Goal: Task Accomplishment & Management: Complete application form

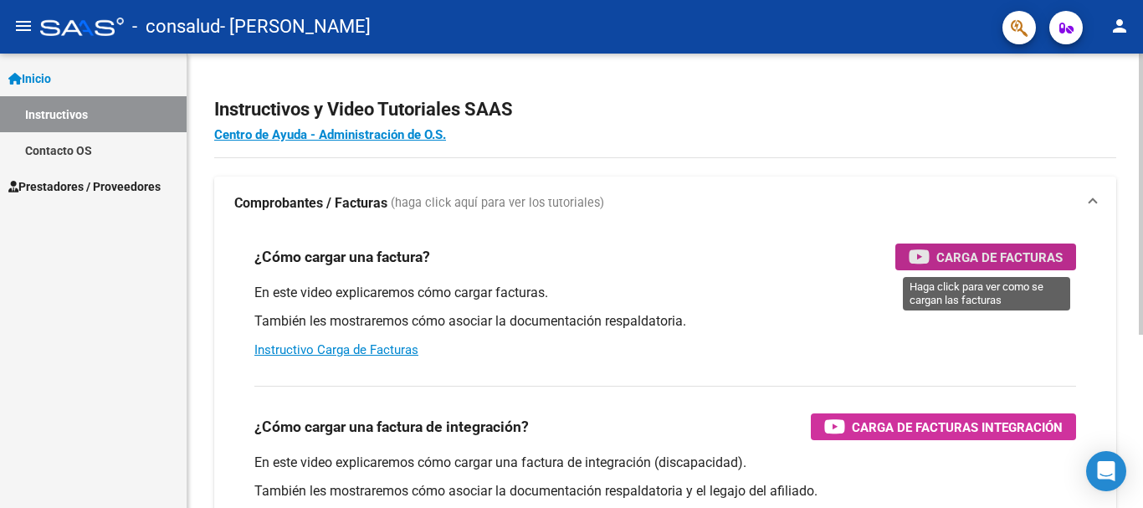
click at [1016, 249] on span "Carga de Facturas" at bounding box center [999, 257] width 126 height 21
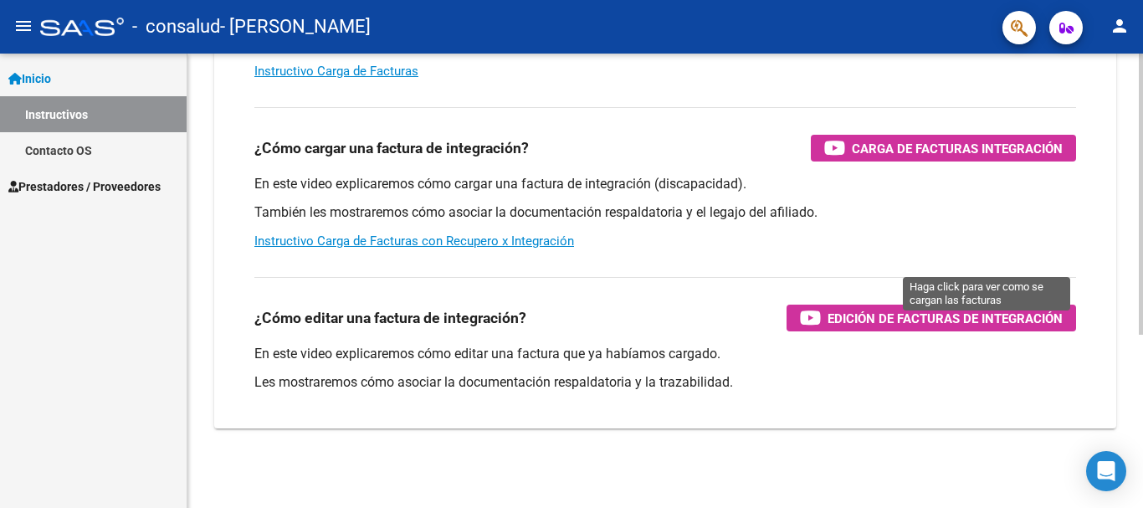
scroll to position [279, 0]
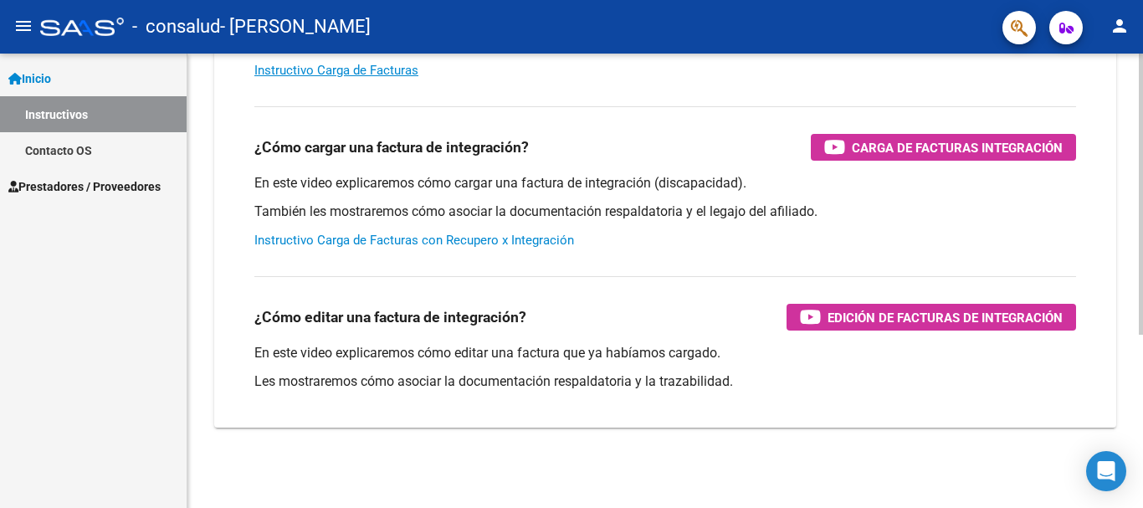
click at [357, 242] on link "Instructivo Carga de Facturas con Recupero x Integración" at bounding box center [414, 240] width 320 height 15
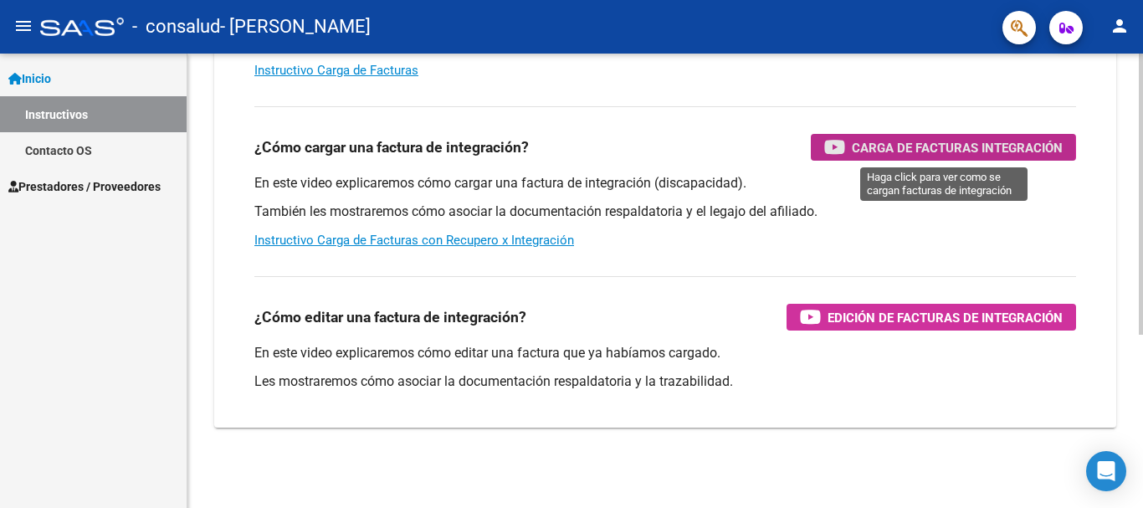
click at [848, 148] on div "Carga de Facturas Integración" at bounding box center [943, 147] width 238 height 27
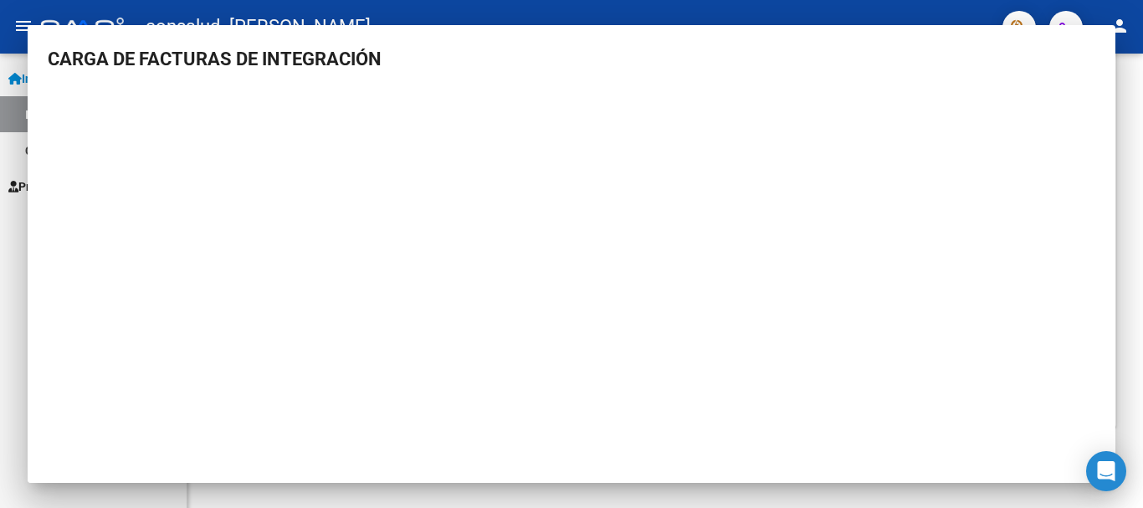
click at [446, 17] on body "menu - consalud - [PERSON_NAME] person Inicio Instructivos Contacto OS Prestado…" at bounding box center [571, 254] width 1143 height 508
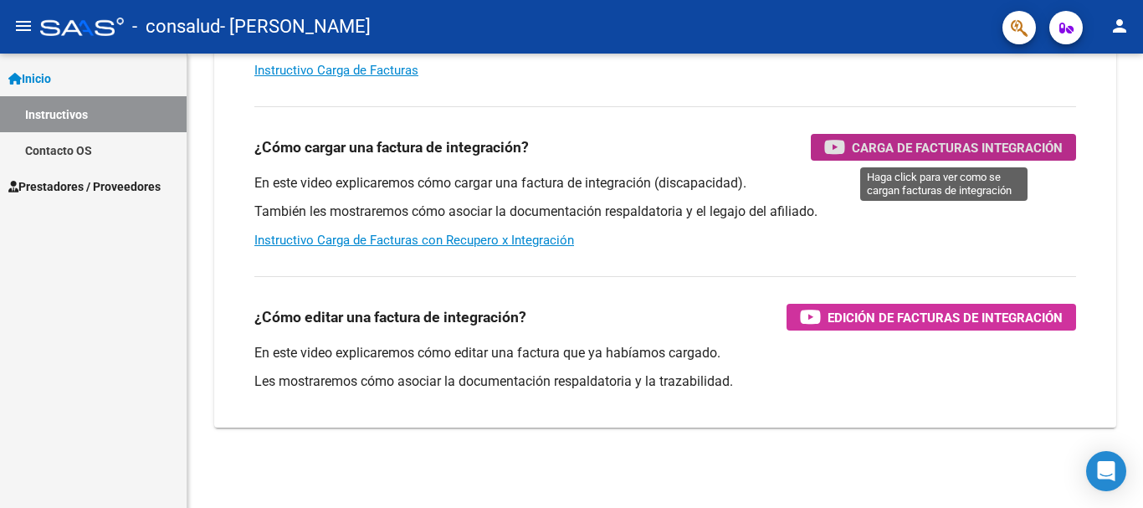
click at [120, 182] on span "Prestadores / Proveedores" at bounding box center [84, 186] width 152 height 18
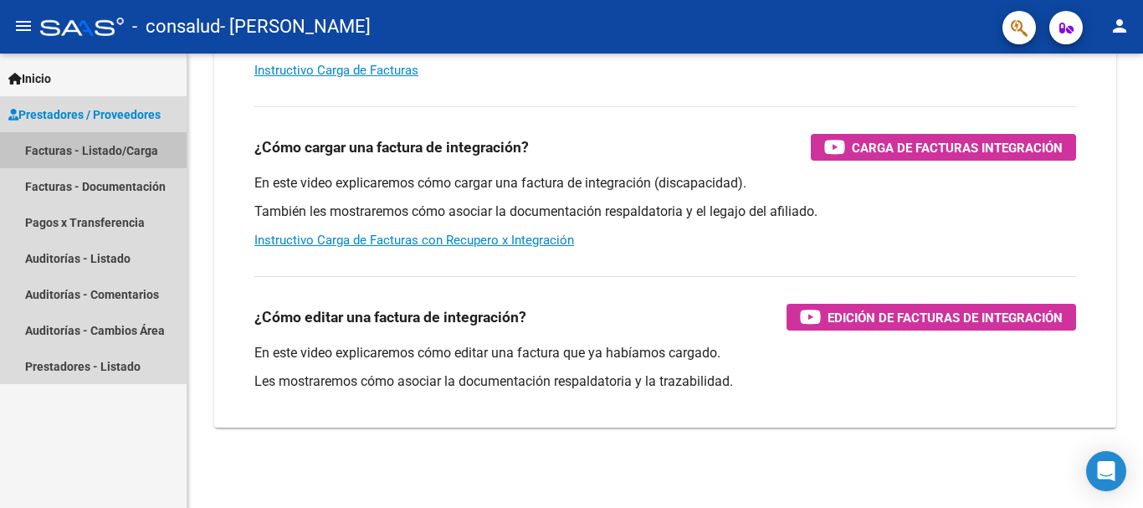
click at [132, 153] on link "Facturas - Listado/Carga" at bounding box center [93, 150] width 187 height 36
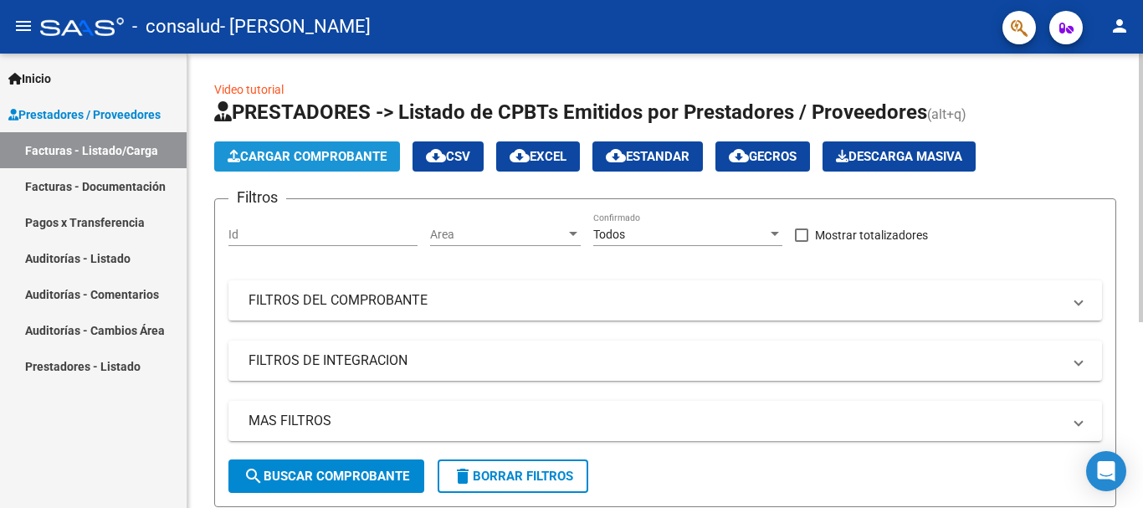
click at [300, 159] on span "Cargar Comprobante" at bounding box center [307, 156] width 159 height 15
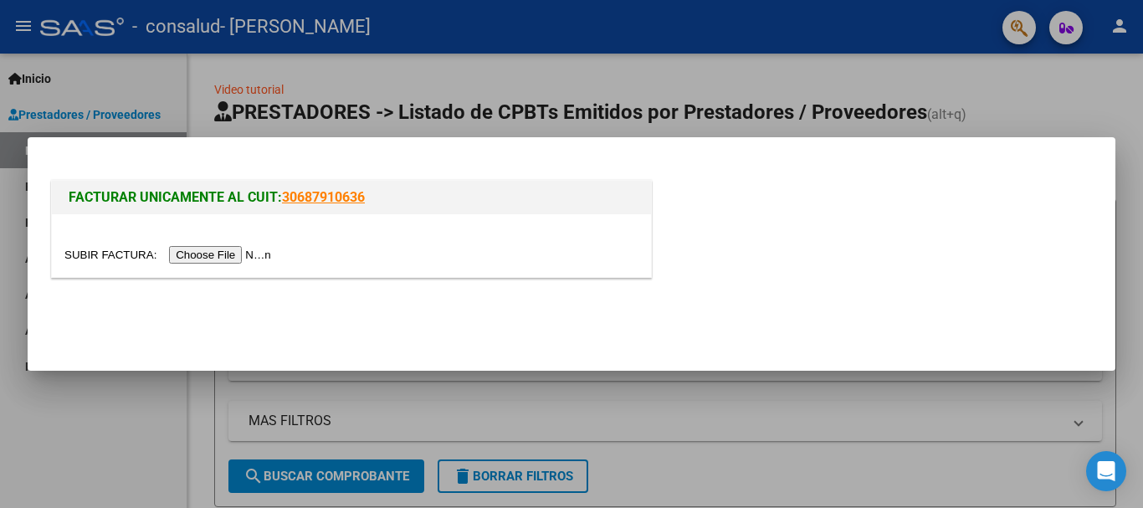
click at [264, 252] on input "file" at bounding box center [170, 255] width 212 height 18
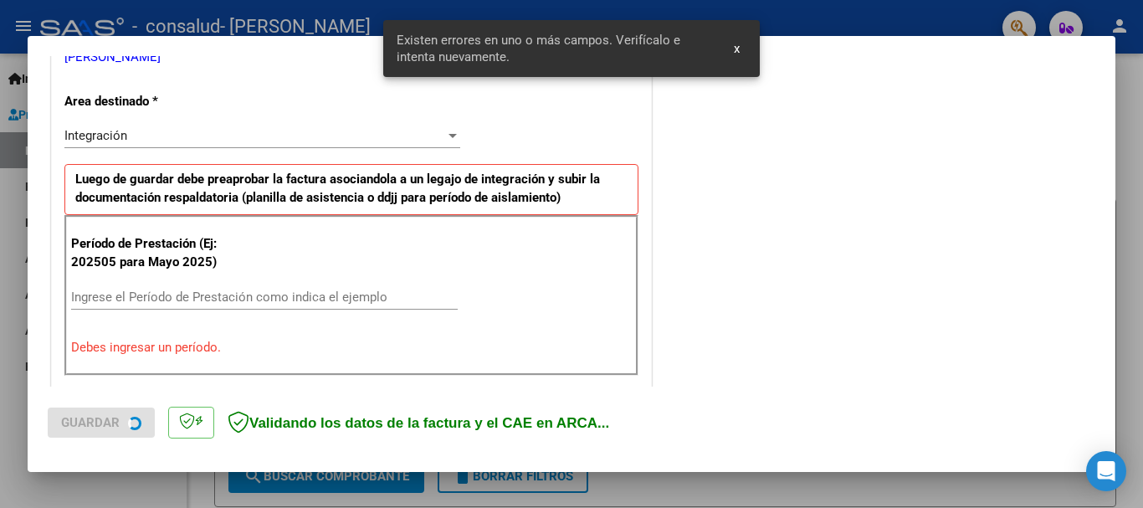
scroll to position [387, 0]
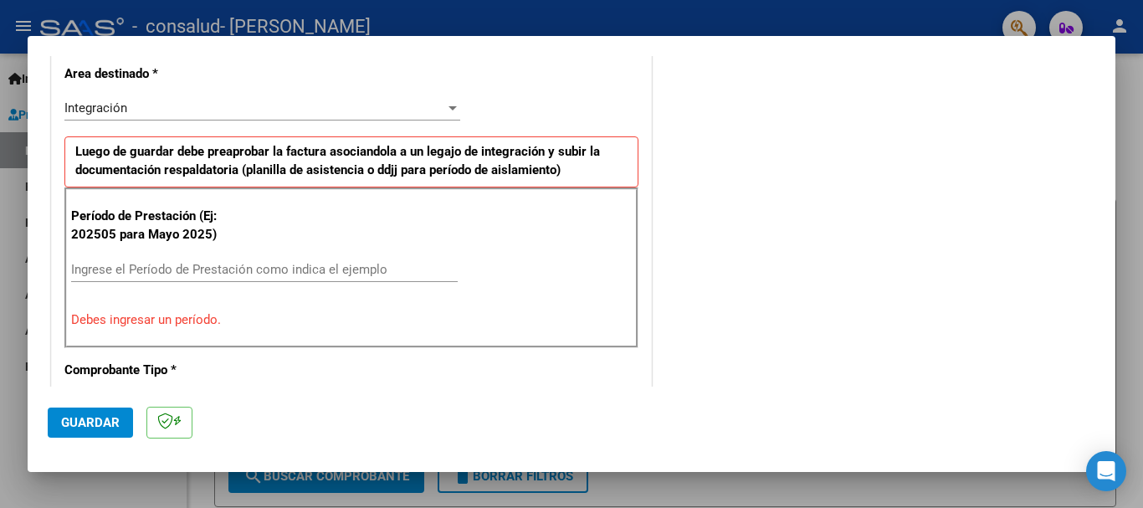
click at [218, 261] on div "Ingrese el Período de Prestación como indica el ejemplo" at bounding box center [264, 269] width 387 height 25
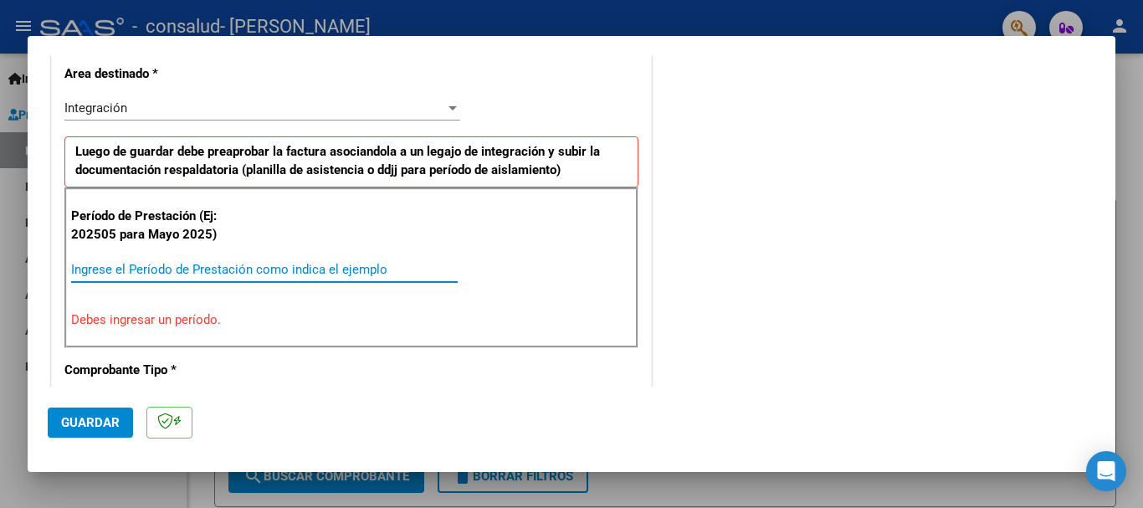
click at [218, 262] on input "Ingrese el Período de Prestación como indica el ejemplo" at bounding box center [264, 269] width 387 height 15
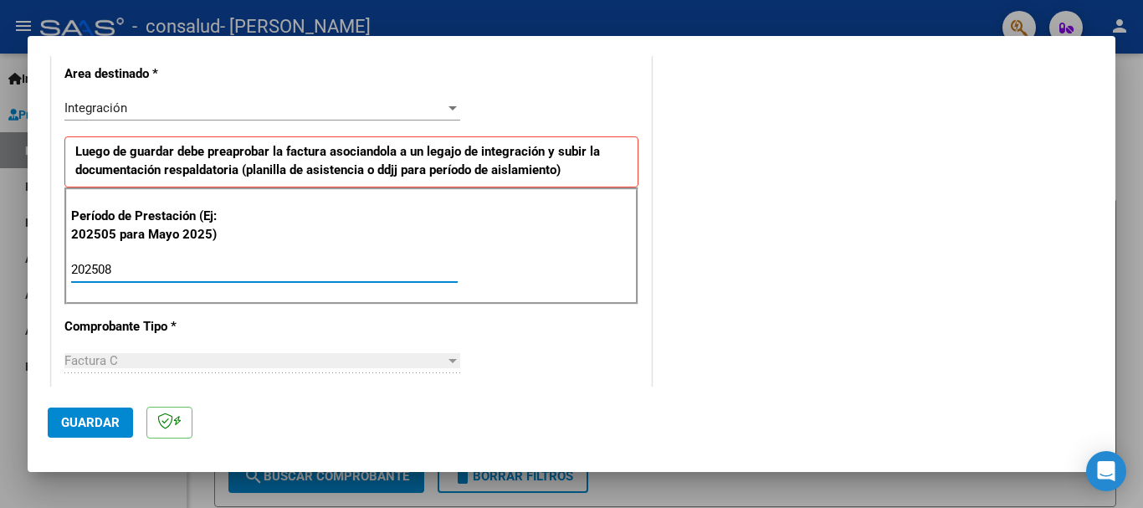
type input "202508"
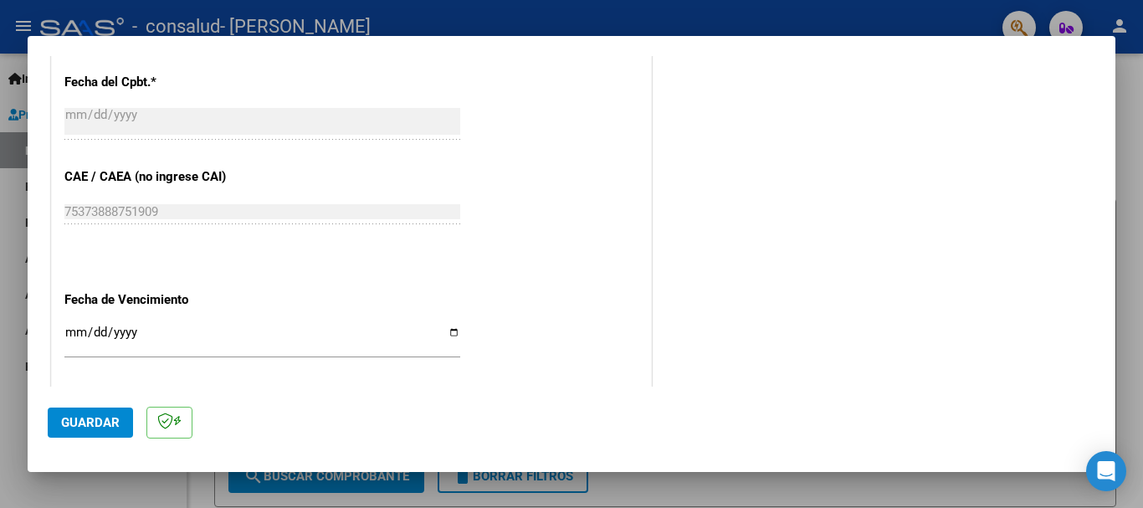
scroll to position [974, 0]
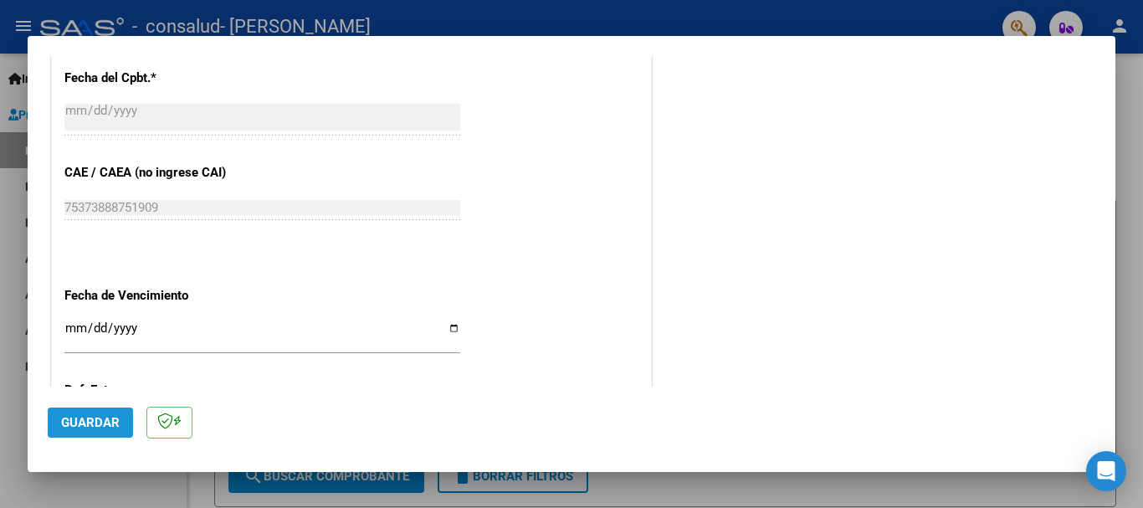
click at [115, 421] on span "Guardar" at bounding box center [90, 422] width 59 height 15
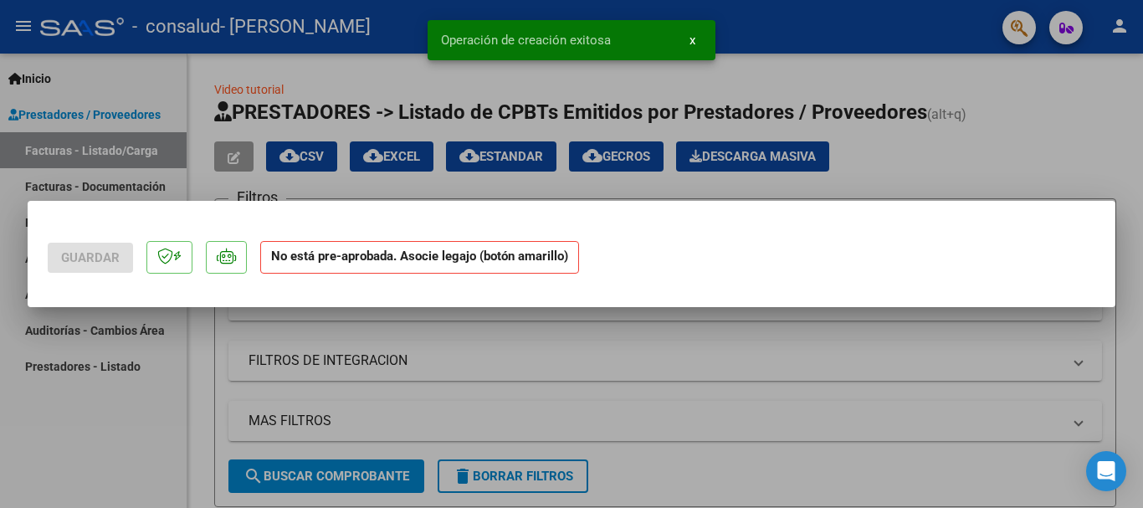
scroll to position [0, 0]
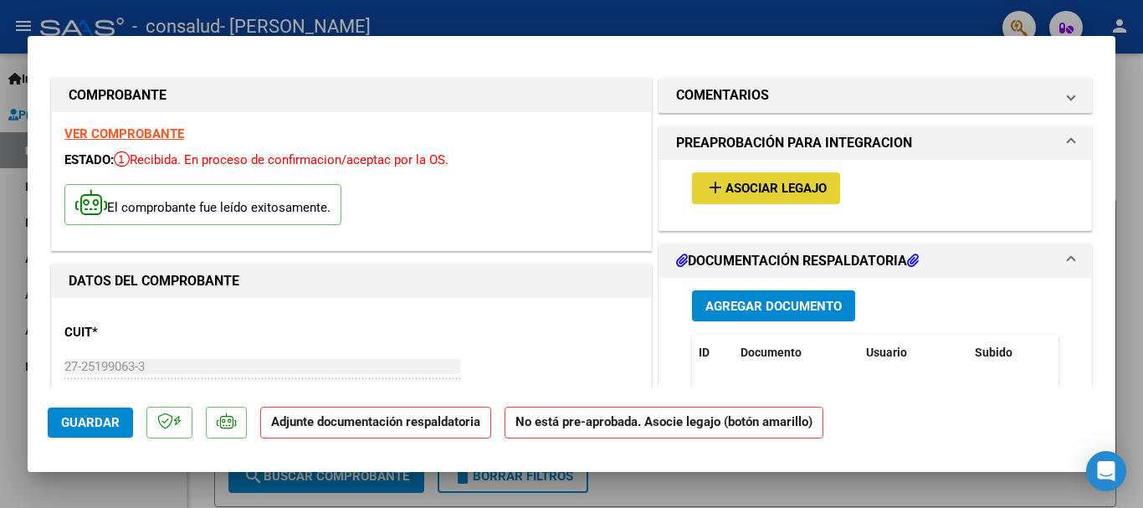
click at [788, 182] on span "Asociar Legajo" at bounding box center [775, 189] width 101 height 15
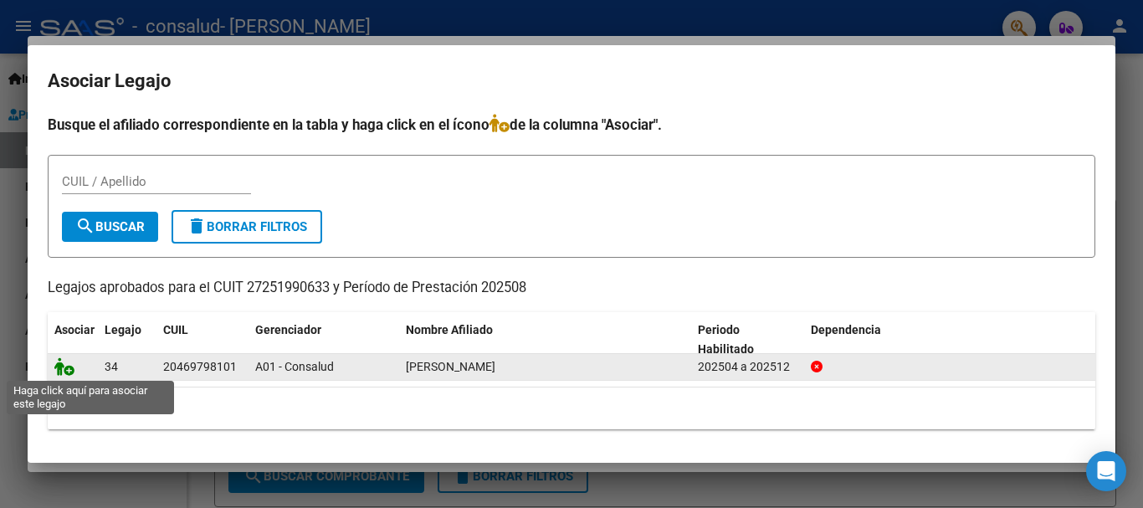
click at [65, 366] on icon at bounding box center [64, 366] width 20 height 18
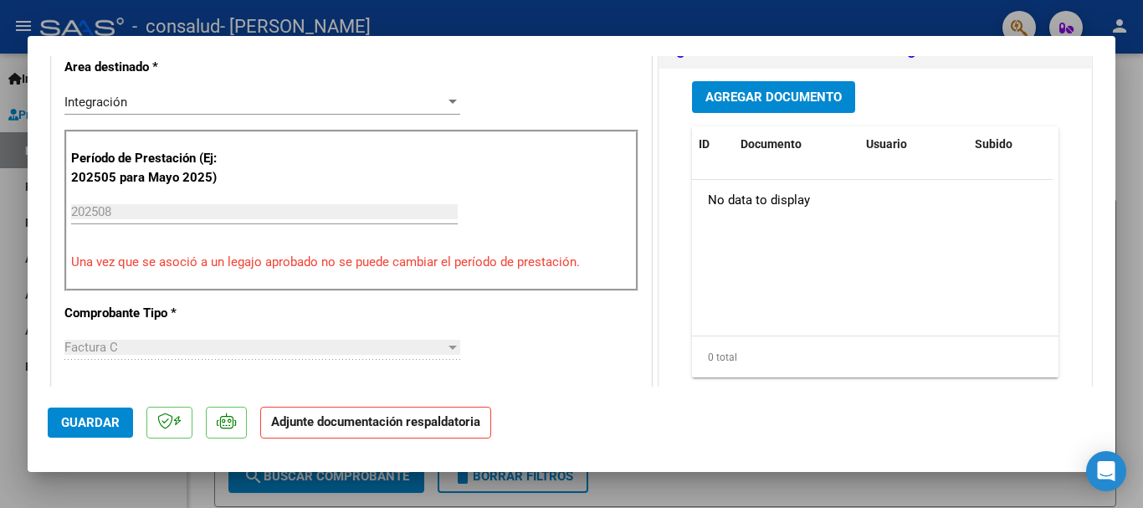
scroll to position [459, 0]
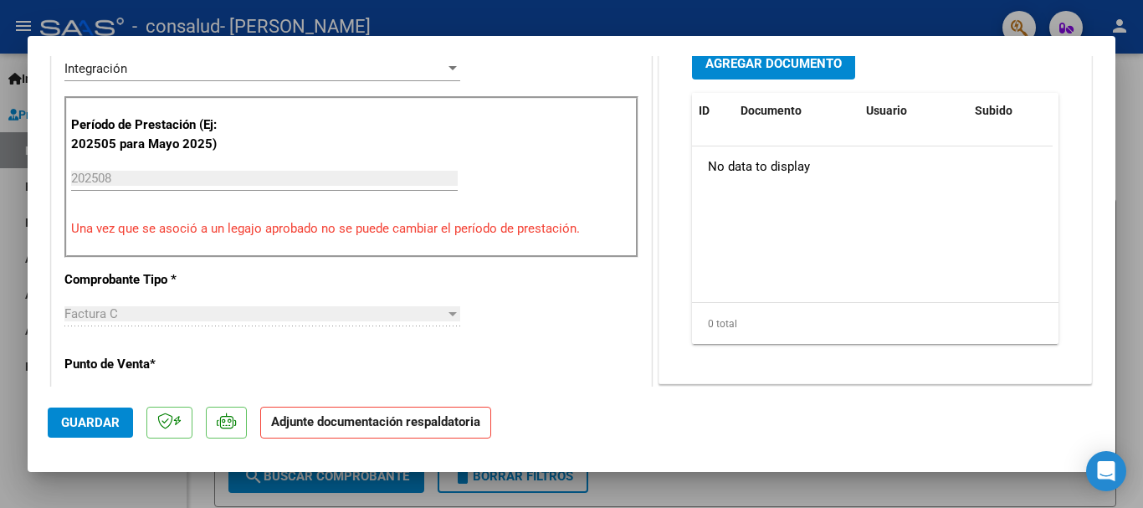
click at [401, 428] on strong "Adjunte documentación respaldatoria" at bounding box center [375, 421] width 209 height 15
click at [767, 209] on datatable-body "No data to display" at bounding box center [872, 224] width 361 height 156
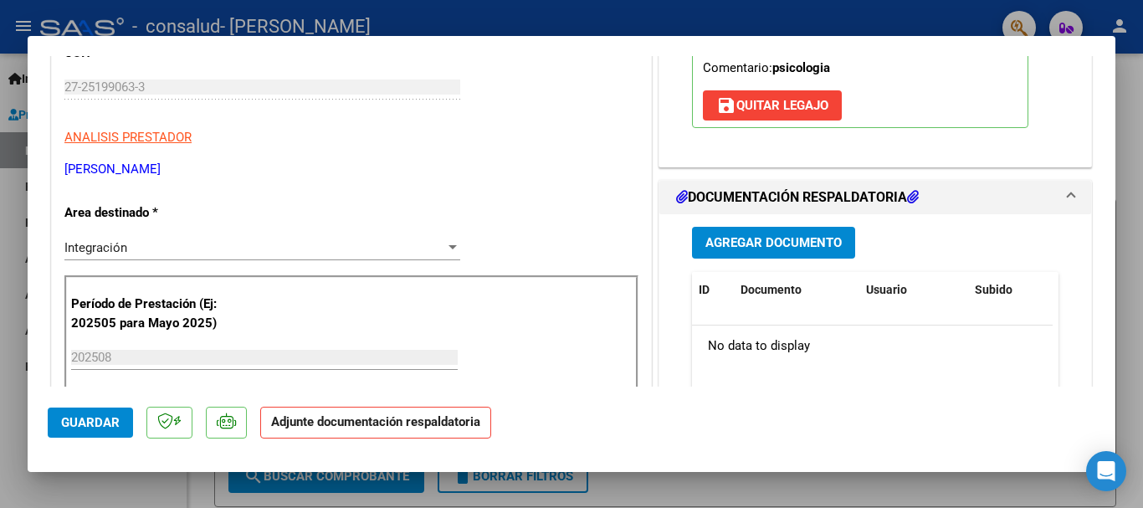
scroll to position [296, 0]
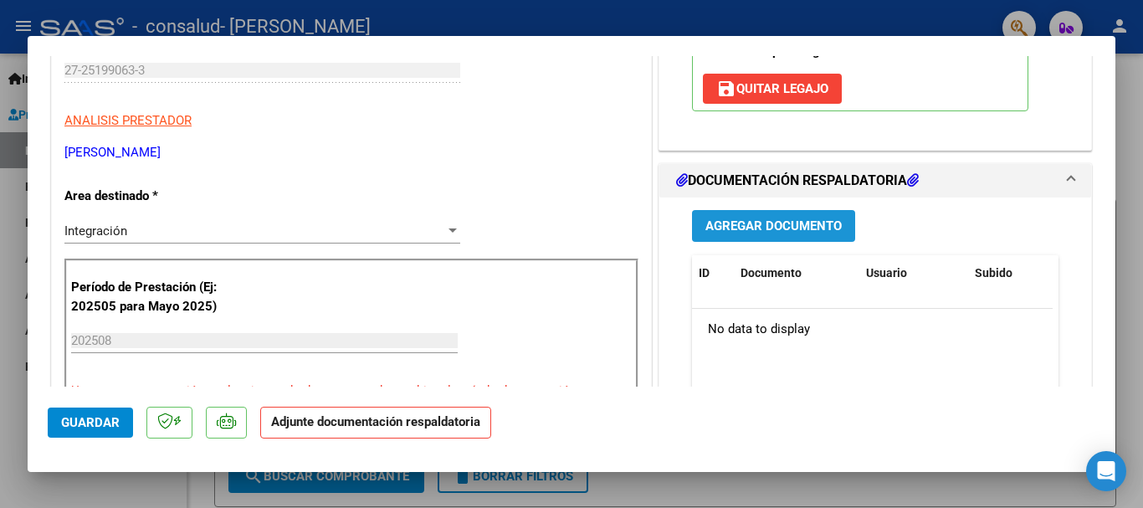
click at [823, 226] on span "Agregar Documento" at bounding box center [773, 226] width 136 height 15
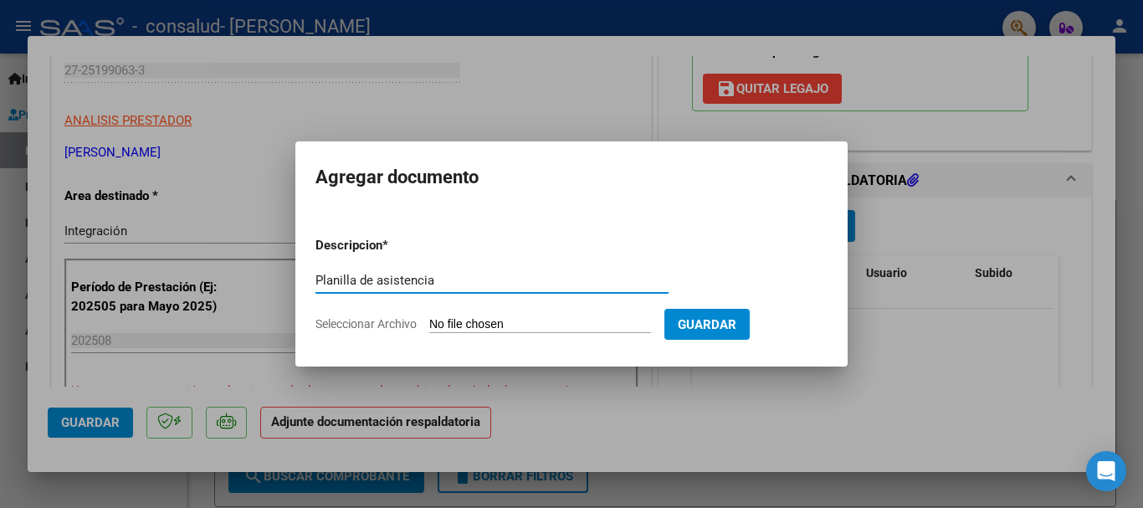
type input "Planilla de asistencia"
click at [544, 323] on input "Seleccionar Archivo" at bounding box center [540, 325] width 222 height 16
type input "C:\fakepath\planilla de asistencia [DATE].jpg"
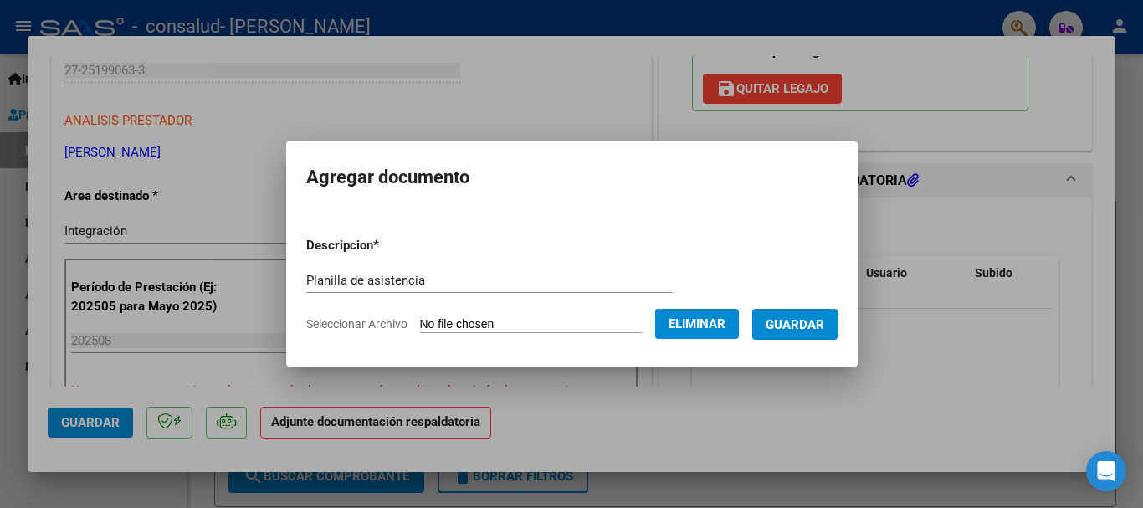
click at [810, 322] on span "Guardar" at bounding box center [795, 324] width 59 height 15
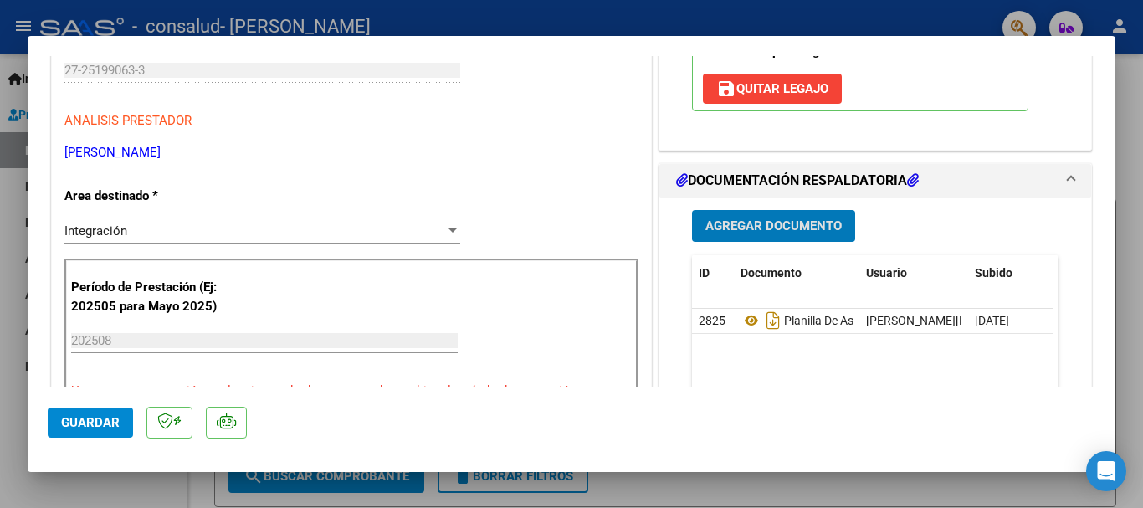
click at [87, 416] on span "Guardar" at bounding box center [90, 422] width 59 height 15
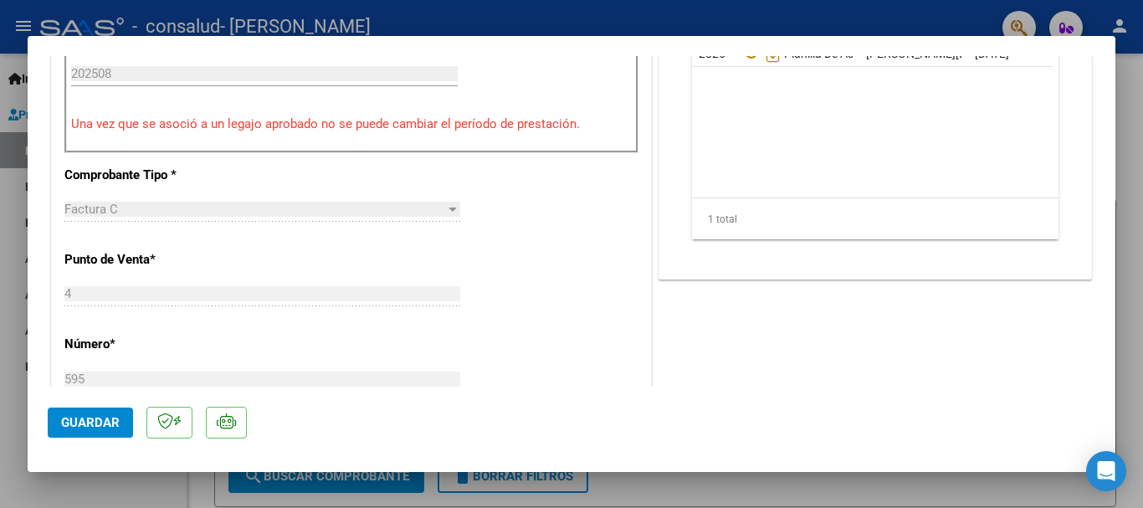
scroll to position [1167, 0]
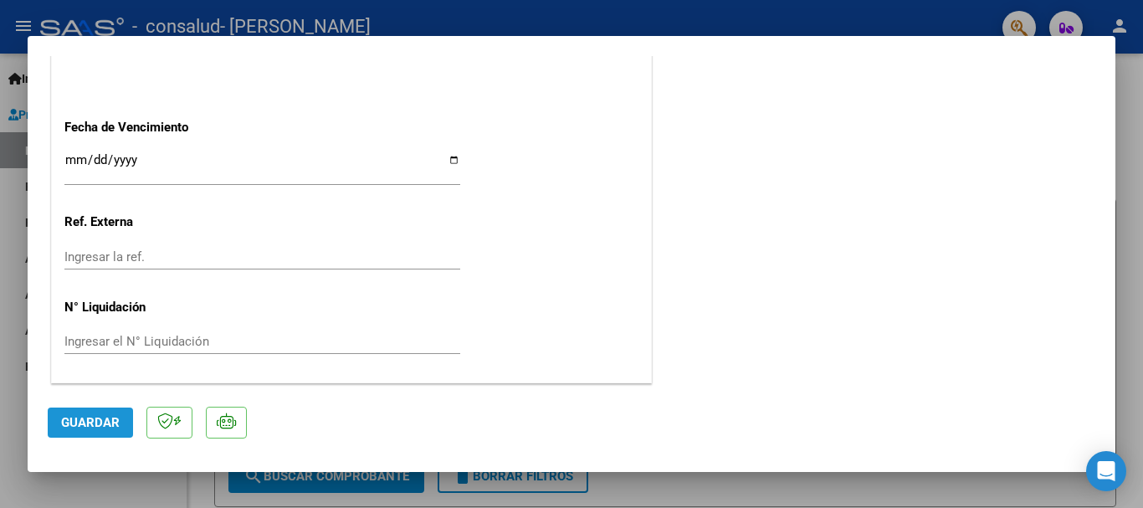
click at [118, 428] on span "Guardar" at bounding box center [90, 422] width 59 height 15
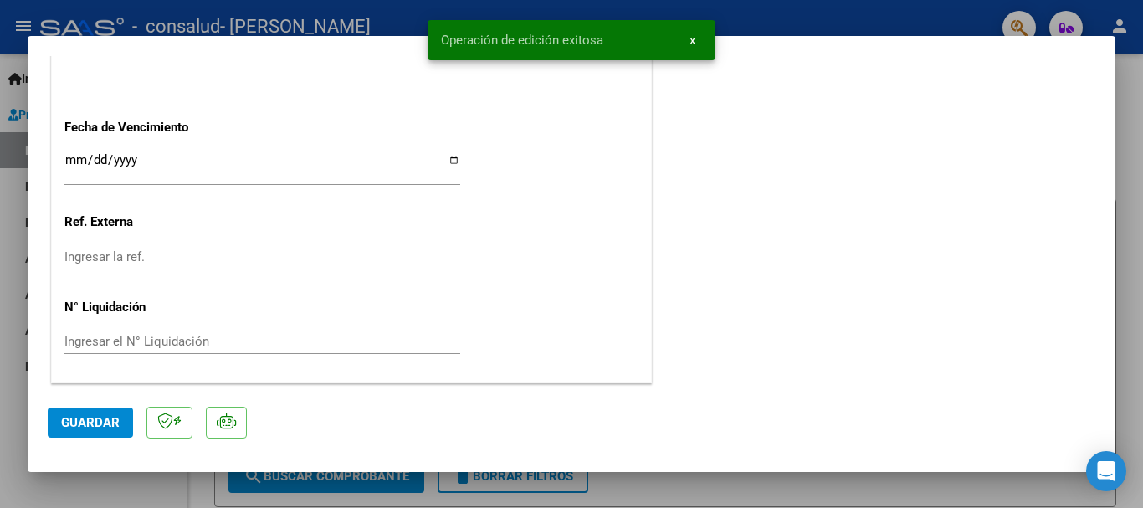
click at [10, 244] on div at bounding box center [571, 254] width 1143 height 508
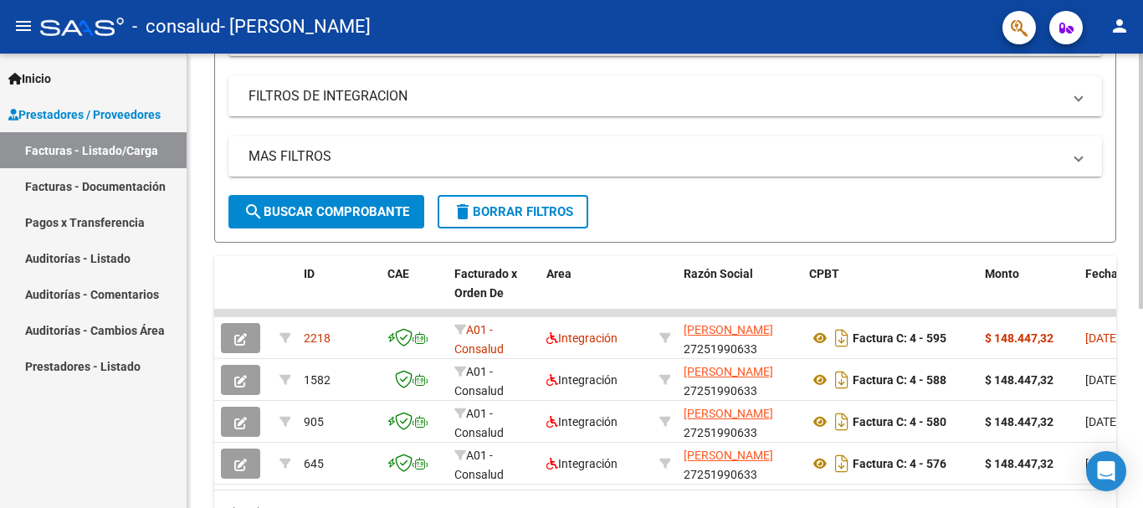
scroll to position [269, 0]
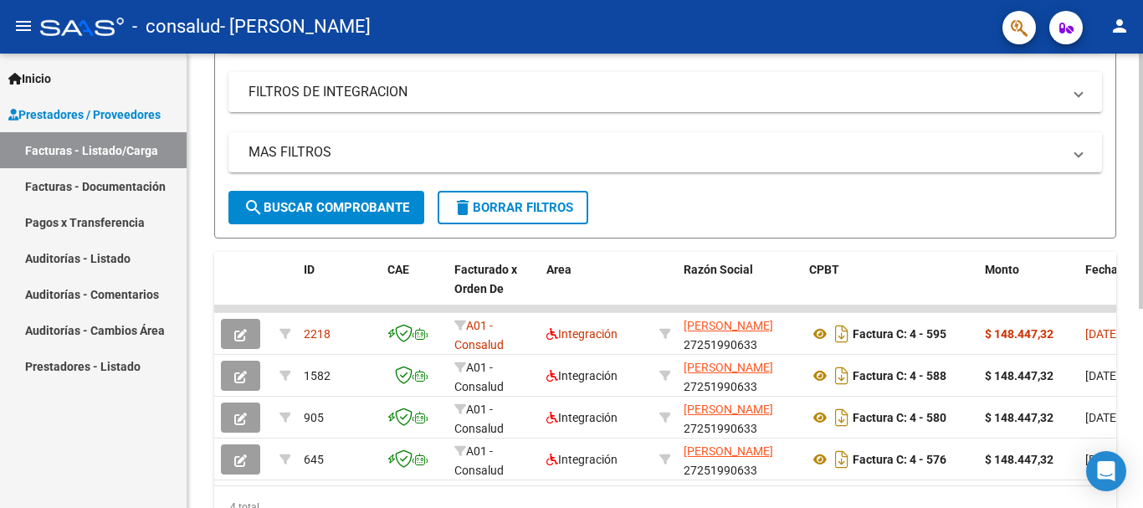
click at [1142, 385] on div at bounding box center [1141, 337] width 4 height 255
